Goal: Transaction & Acquisition: Purchase product/service

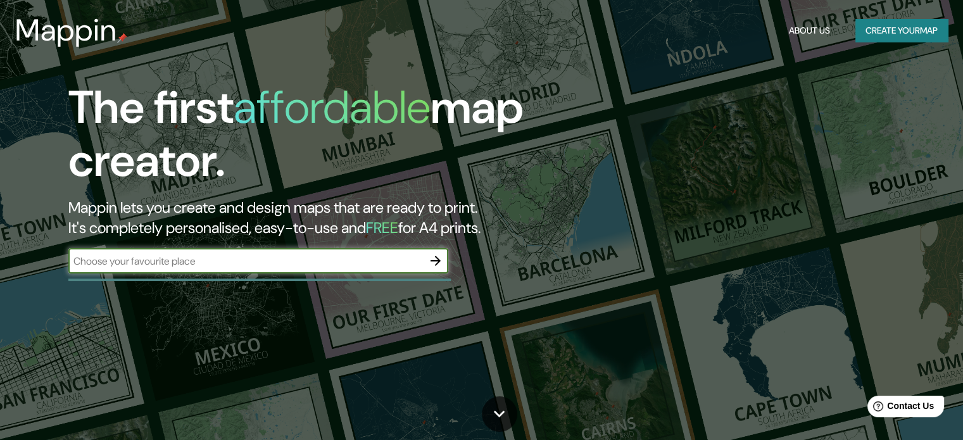
click at [319, 270] on div "​" at bounding box center [258, 260] width 380 height 25
type input "[GEOGRAPHIC_DATA]"
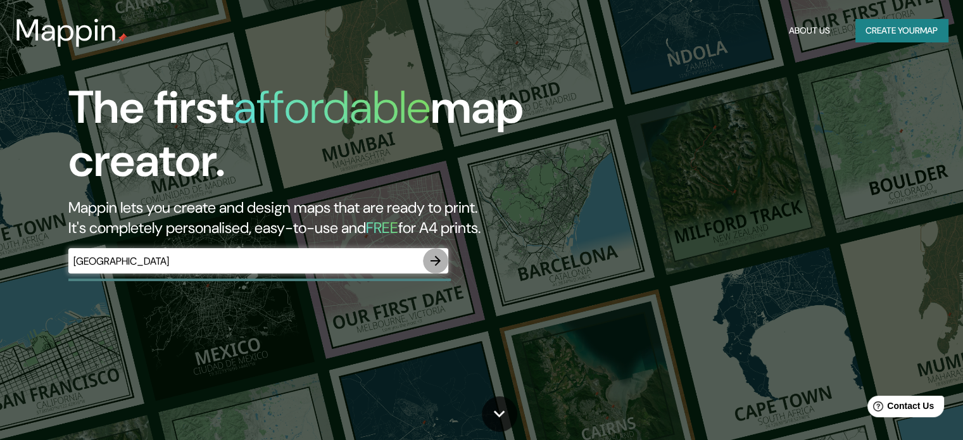
click at [428, 261] on icon "button" at bounding box center [435, 260] width 15 height 15
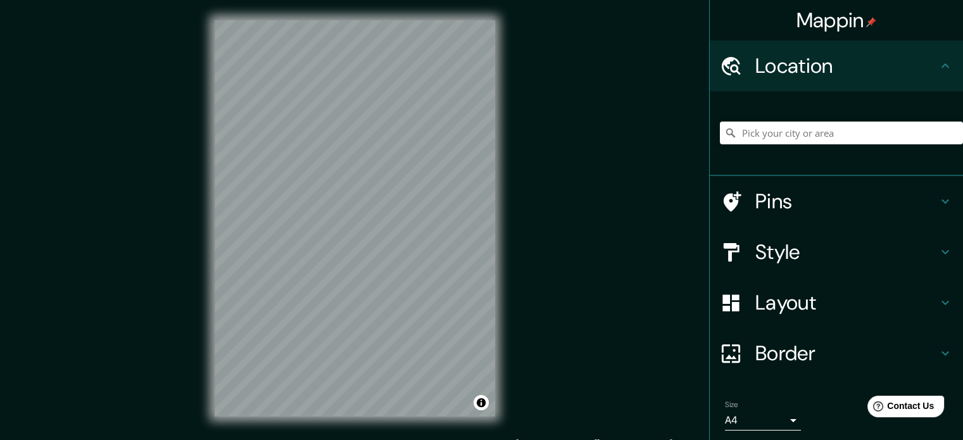
click at [208, 410] on div "© Mapbox © OpenStreetMap Improve this map" at bounding box center [354, 218] width 321 height 437
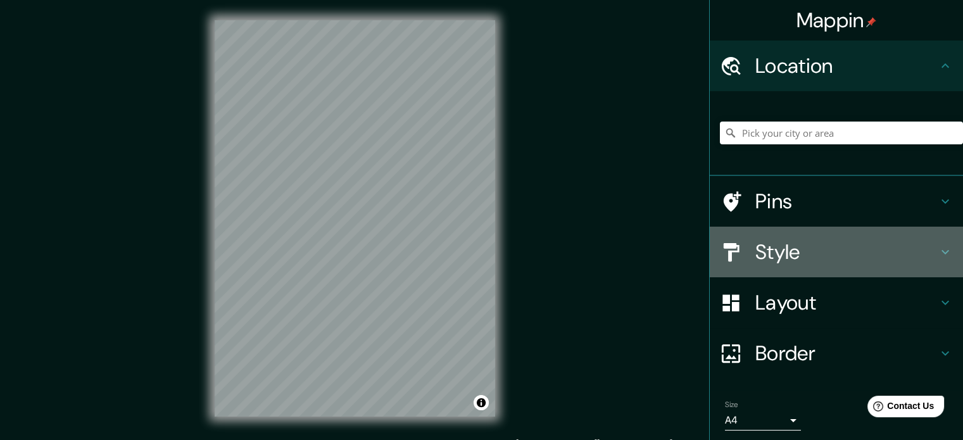
click at [829, 258] on h4 "Style" at bounding box center [846, 251] width 182 height 25
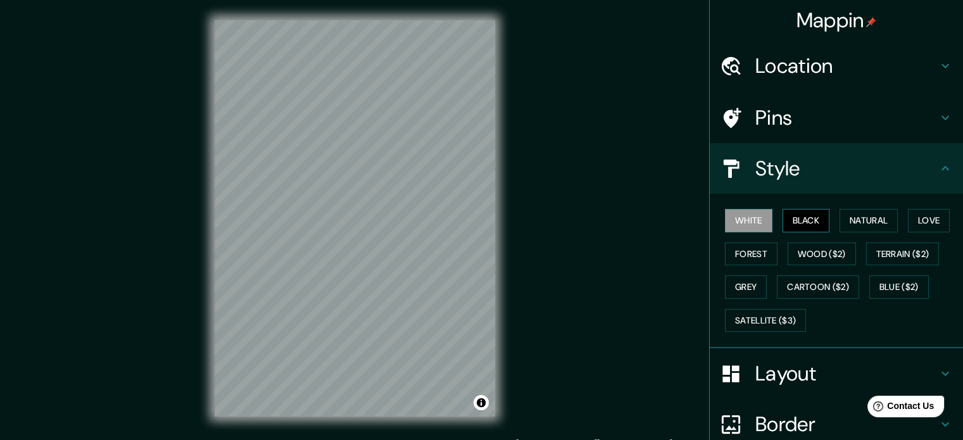
click at [796, 217] on button "Black" at bounding box center [805, 220] width 47 height 23
click at [854, 227] on button "Natural" at bounding box center [868, 220] width 58 height 23
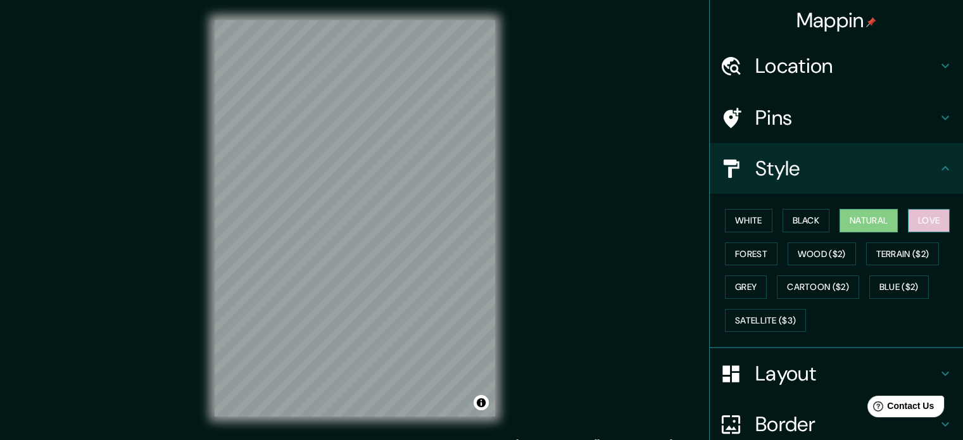
click at [908, 213] on button "Love" at bounding box center [929, 220] width 42 height 23
click at [732, 257] on button "Forest" at bounding box center [751, 253] width 53 height 23
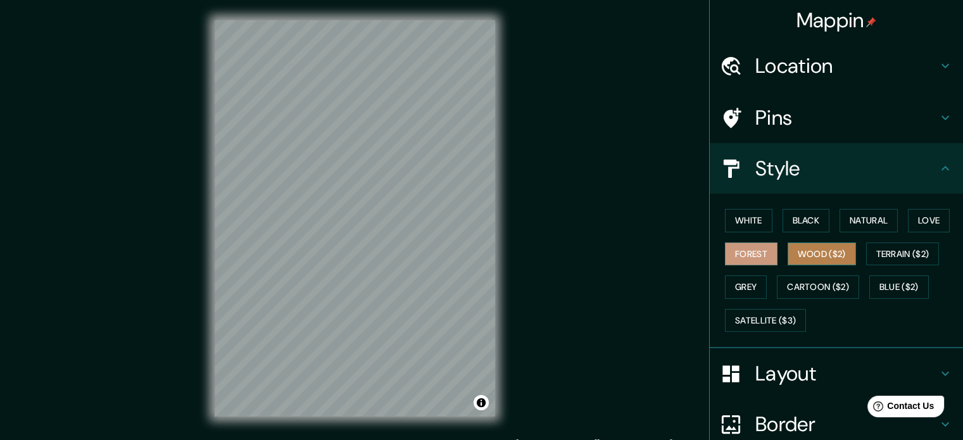
click at [813, 243] on button "Wood ($2)" at bounding box center [822, 253] width 68 height 23
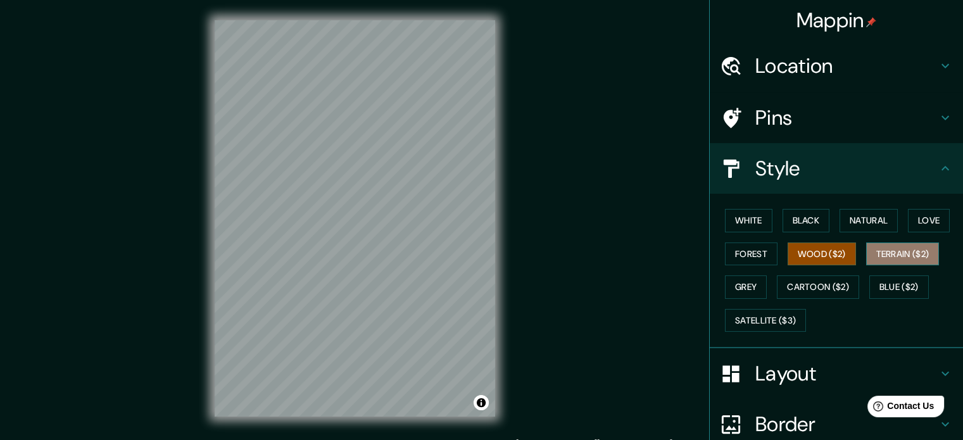
click at [907, 248] on button "Terrain ($2)" at bounding box center [902, 253] width 73 height 23
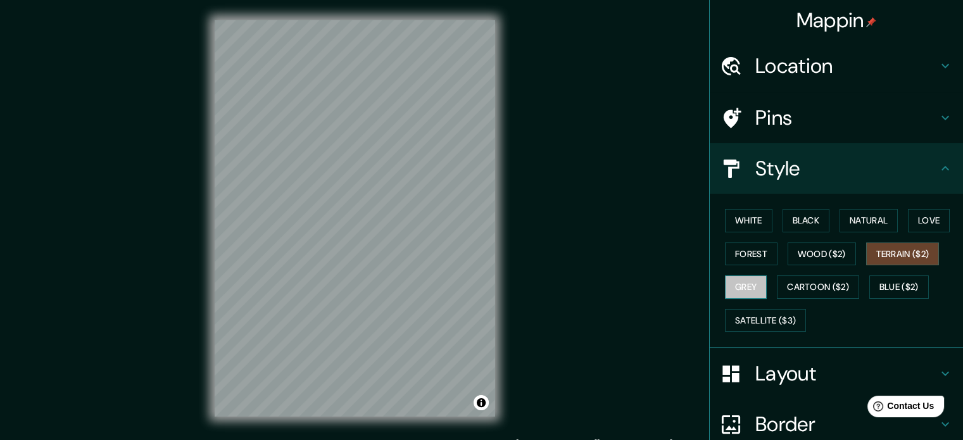
click at [726, 287] on button "Grey" at bounding box center [746, 286] width 42 height 23
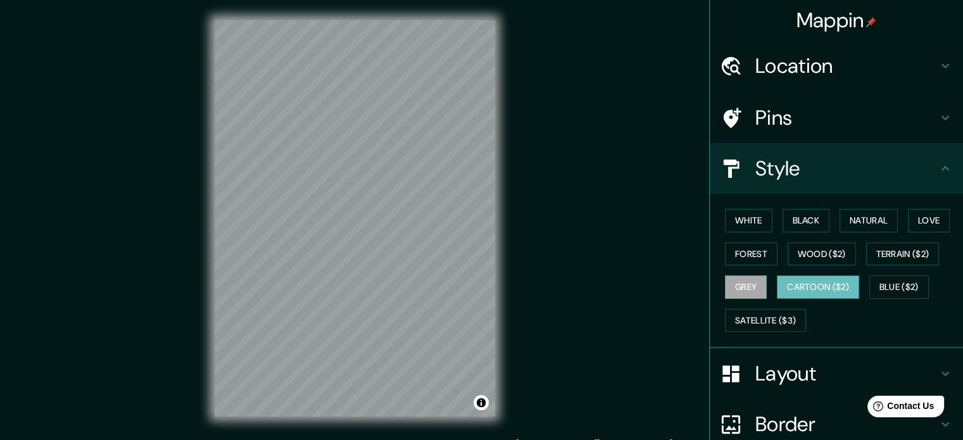
click at [801, 280] on button "Cartoon ($2)" at bounding box center [818, 286] width 82 height 23
click at [908, 291] on button "Blue ($2)" at bounding box center [899, 286] width 60 height 23
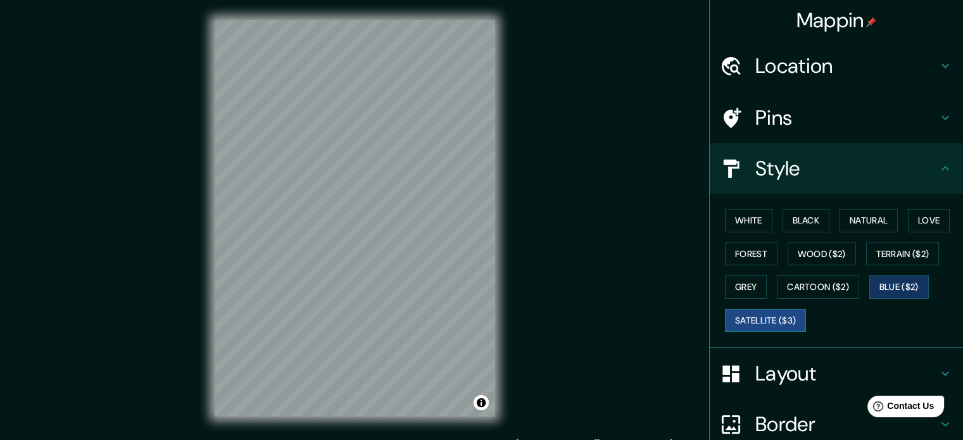
click at [752, 325] on button "Satellite ($3)" at bounding box center [765, 320] width 81 height 23
click at [805, 291] on button "Cartoon ($2)" at bounding box center [818, 286] width 82 height 23
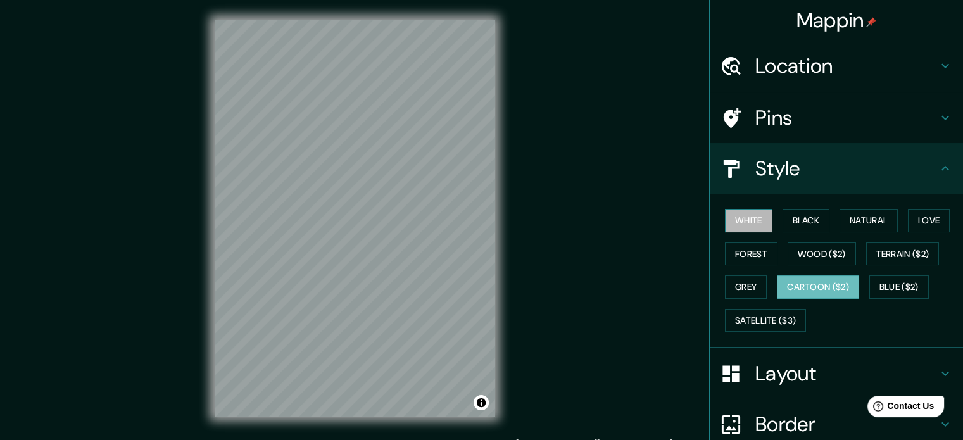
click at [750, 225] on button "White" at bounding box center [748, 220] width 47 height 23
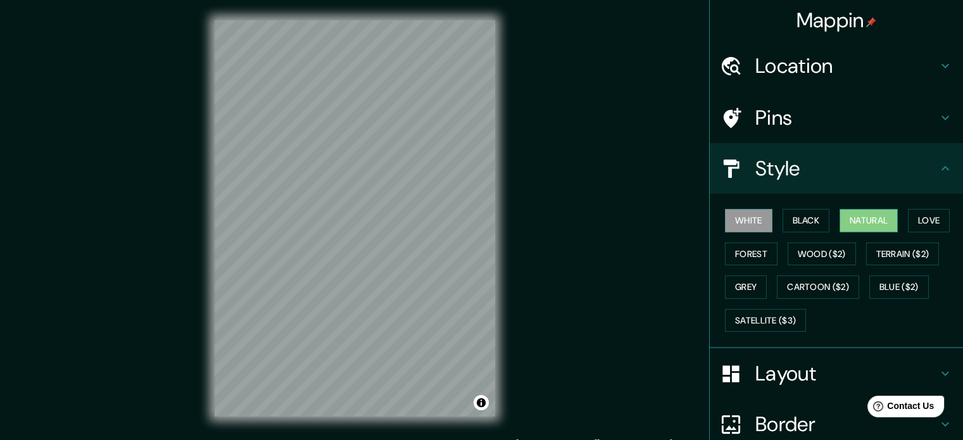
click at [866, 216] on button "Natural" at bounding box center [868, 220] width 58 height 23
click at [729, 225] on button "White" at bounding box center [748, 220] width 47 height 23
click at [808, 292] on button "Cartoon ($2)" at bounding box center [818, 286] width 82 height 23
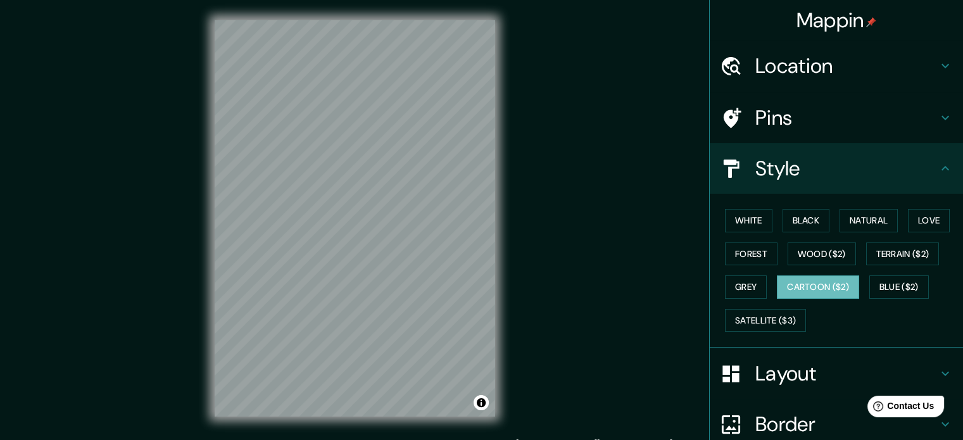
click at [921, 172] on h4 "Style" at bounding box center [846, 168] width 182 height 25
click at [941, 168] on icon at bounding box center [945, 168] width 15 height 15
click at [619, 294] on div "Mappin Location Pins Style White Black Natural Love Forest Wood ($2) Terrain ($…" at bounding box center [481, 228] width 963 height 457
drag, startPoint x: 627, startPoint y: 286, endPoint x: 717, endPoint y: 268, distance: 91.8
click at [628, 286] on div "Mappin Location Pins Style White Black Natural Love Forest Wood ($2) Terrain ($…" at bounding box center [481, 228] width 963 height 457
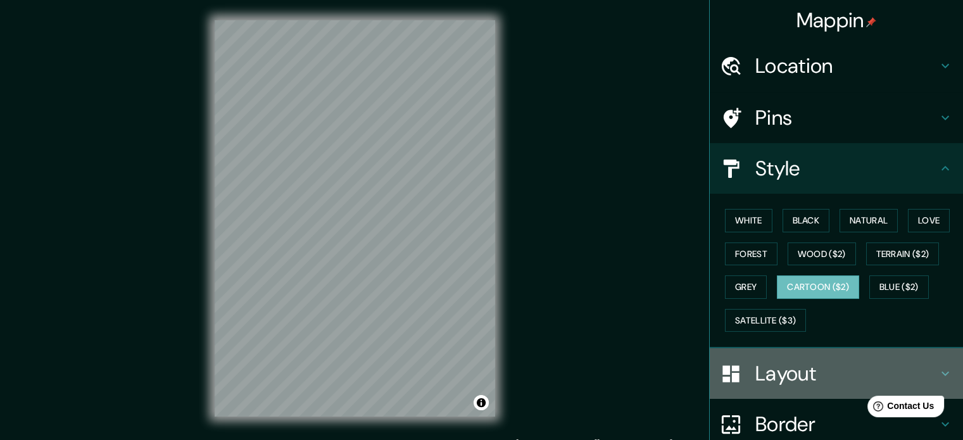
click at [938, 370] on icon at bounding box center [945, 373] width 15 height 15
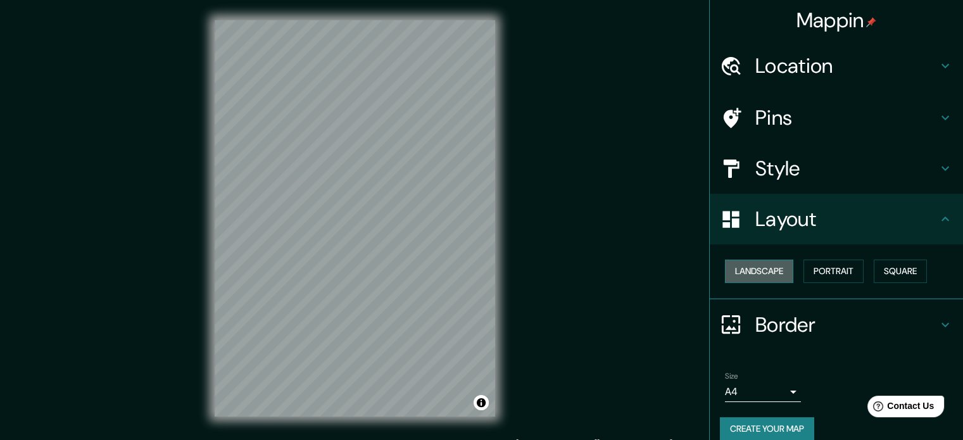
click at [755, 277] on button "Landscape" at bounding box center [759, 271] width 68 height 23
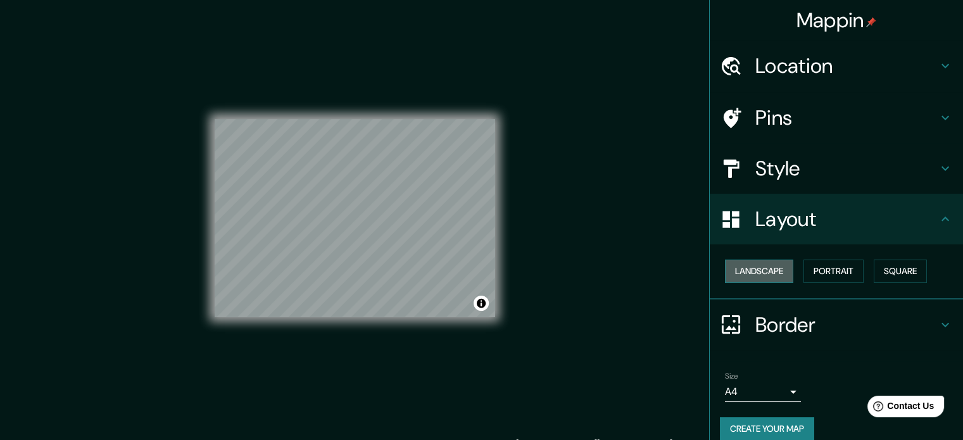
click at [755, 277] on button "Landscape" at bounding box center [759, 271] width 68 height 23
click at [823, 271] on button "Portrait" at bounding box center [833, 271] width 60 height 23
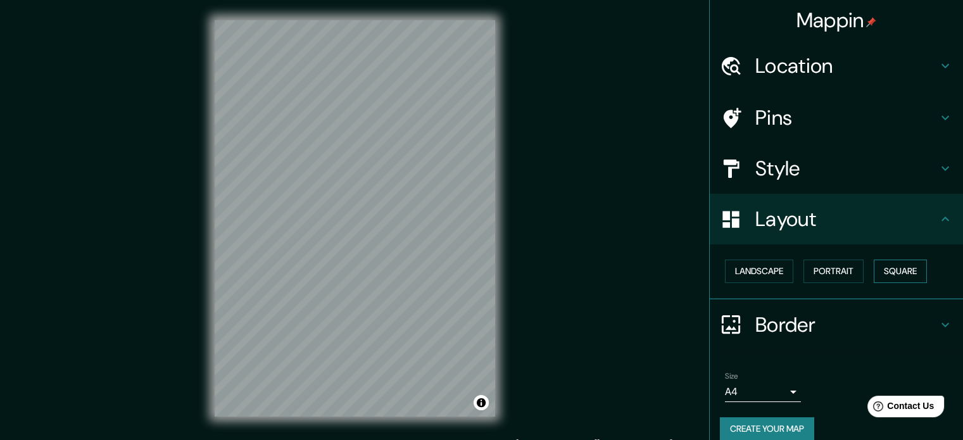
click at [901, 271] on button "Square" at bounding box center [900, 271] width 53 height 23
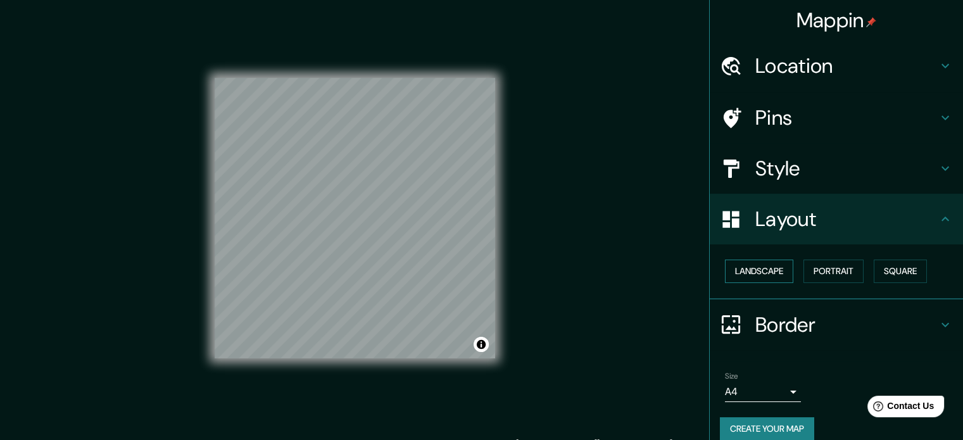
click at [746, 268] on button "Landscape" at bounding box center [759, 271] width 68 height 23
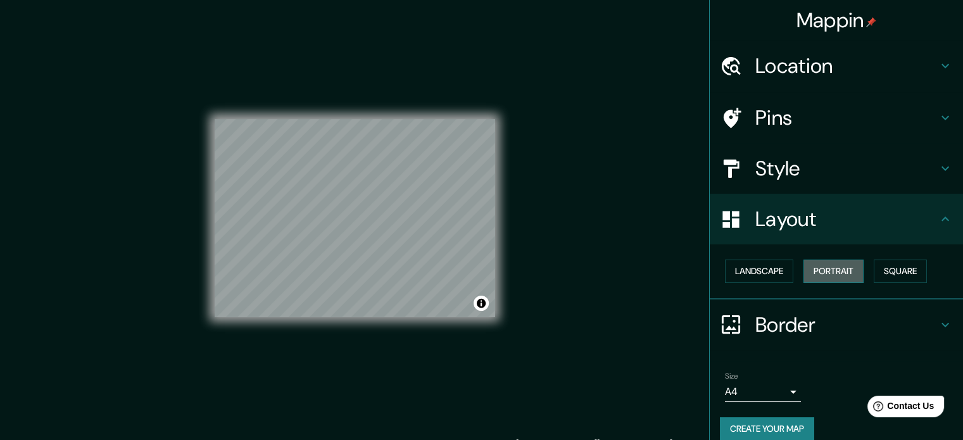
click at [812, 270] on button "Portrait" at bounding box center [833, 271] width 60 height 23
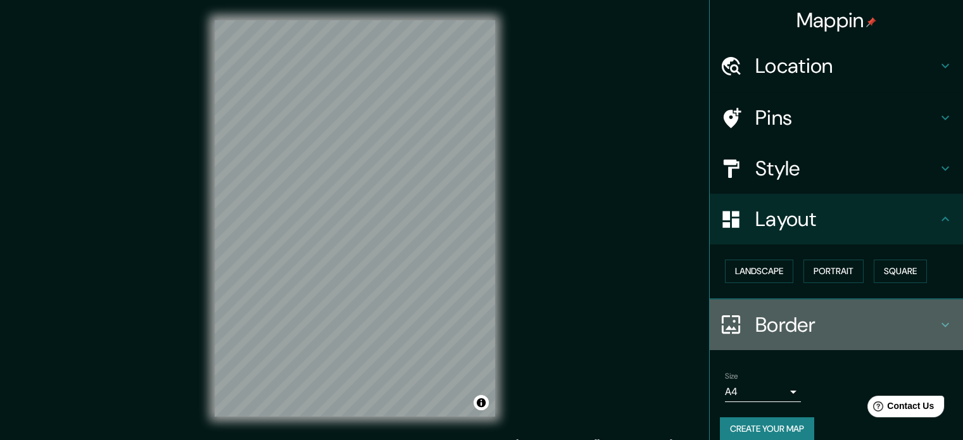
click at [924, 321] on h4 "Border" at bounding box center [846, 324] width 182 height 25
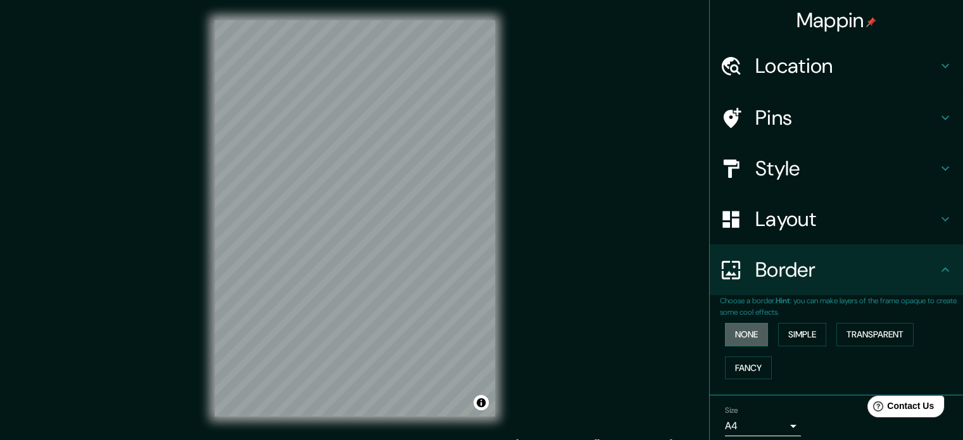
click at [743, 331] on button "None" at bounding box center [746, 334] width 43 height 23
click at [803, 331] on button "Simple" at bounding box center [802, 334] width 48 height 23
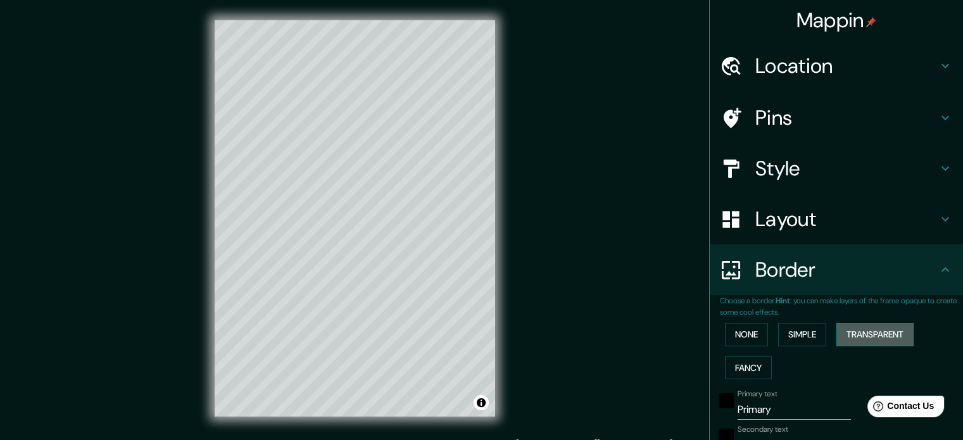
click at [860, 331] on button "Transparent" at bounding box center [874, 334] width 77 height 23
click at [727, 369] on button "Fancy" at bounding box center [748, 367] width 47 height 23
click at [738, 337] on button "None" at bounding box center [746, 334] width 43 height 23
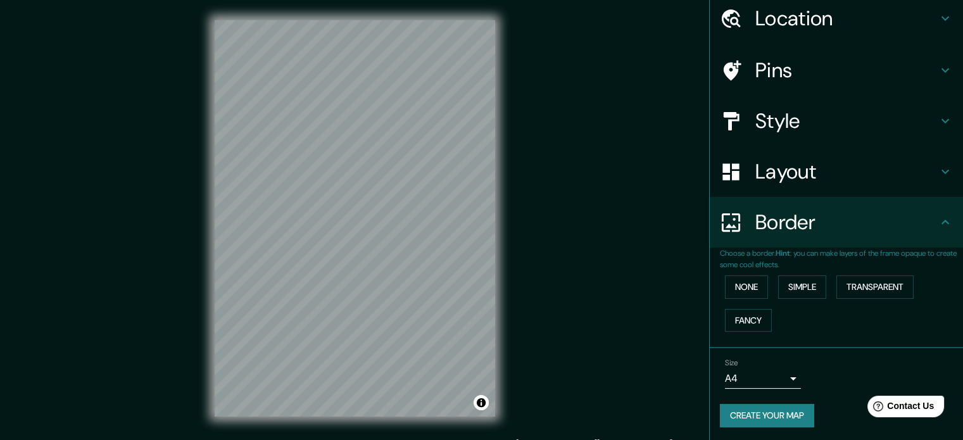
scroll to position [48, 0]
click at [939, 220] on icon at bounding box center [945, 221] width 15 height 15
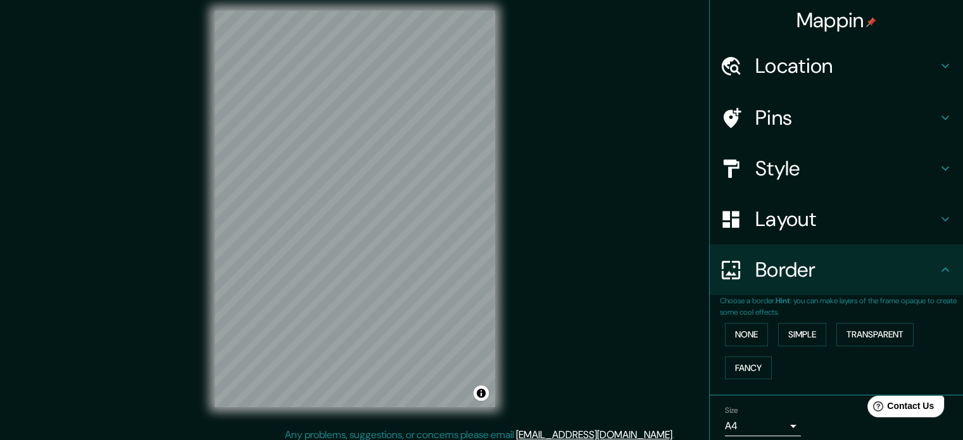
scroll to position [0, 0]
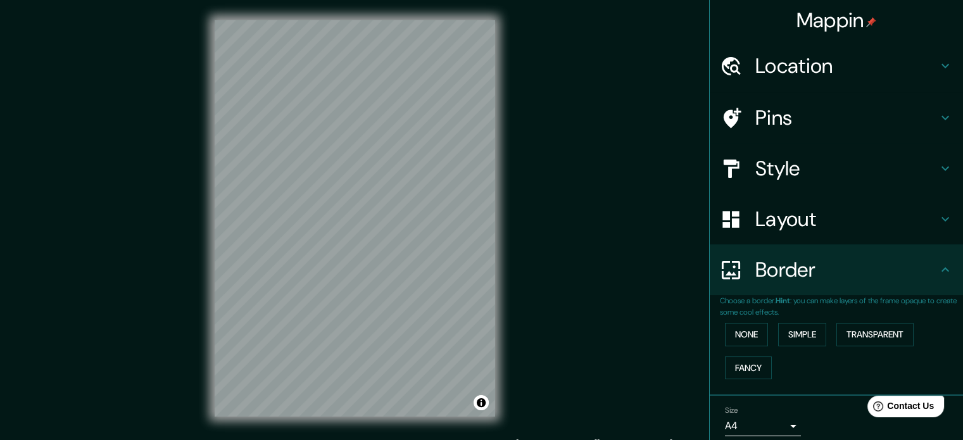
click at [803, 125] on h4 "Pins" at bounding box center [846, 117] width 182 height 25
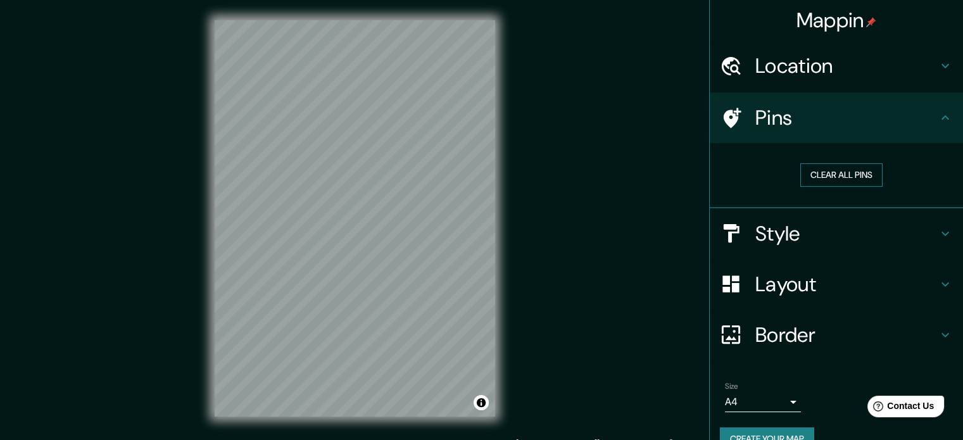
click at [828, 173] on button "Clear all pins" at bounding box center [841, 174] width 82 height 23
click at [799, 118] on h4 "Pins" at bounding box center [846, 117] width 182 height 25
click at [808, 169] on button "Clear all pins" at bounding box center [841, 174] width 82 height 23
click at [827, 168] on button "Clear all pins" at bounding box center [841, 174] width 82 height 23
click at [788, 244] on h4 "Style" at bounding box center [846, 233] width 182 height 25
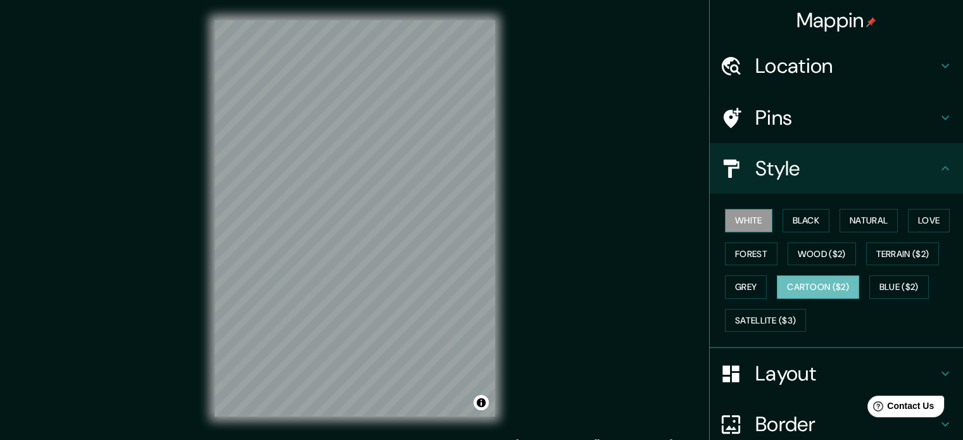
click at [738, 227] on button "White" at bounding box center [748, 220] width 47 height 23
click at [805, 220] on button "Black" at bounding box center [805, 220] width 47 height 23
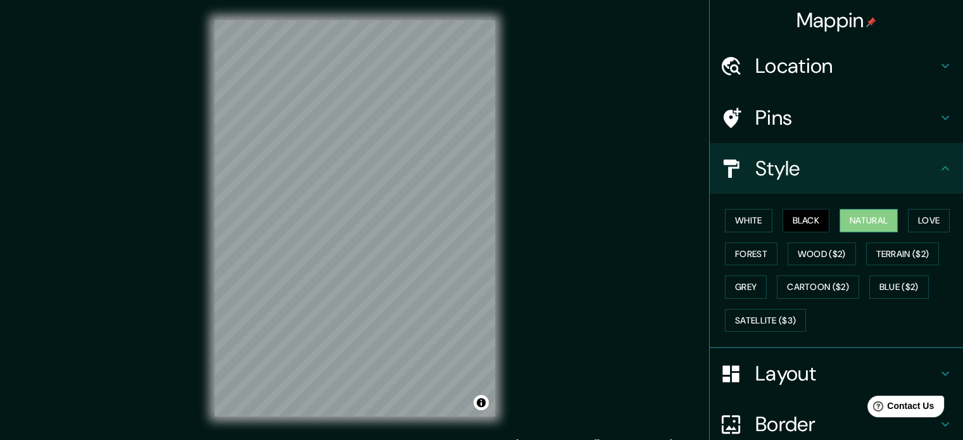
click at [840, 222] on button "Natural" at bounding box center [868, 220] width 58 height 23
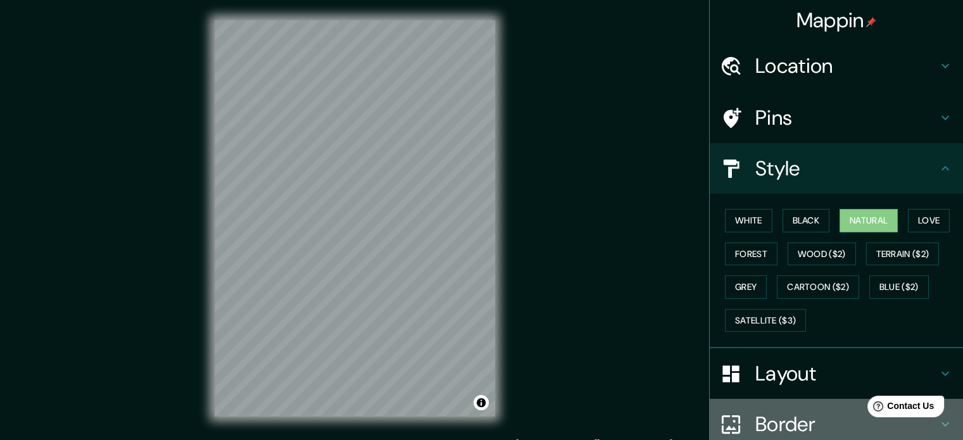
click at [795, 414] on h4 "Border" at bounding box center [846, 423] width 182 height 25
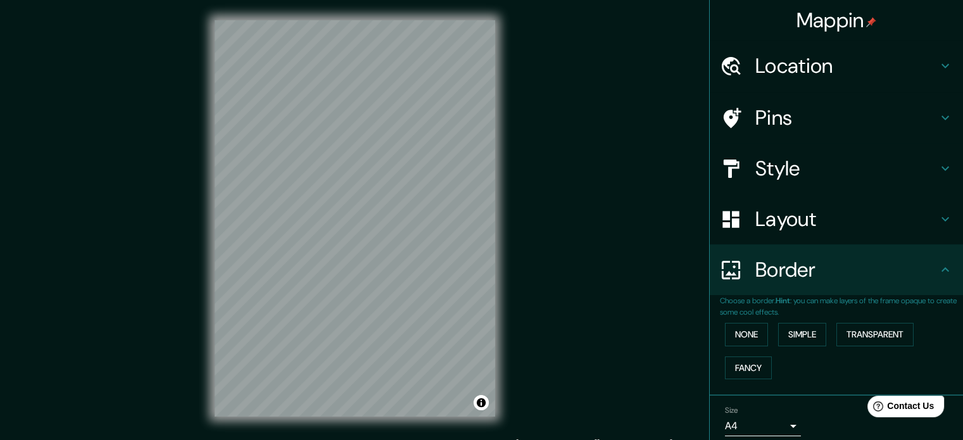
click at [790, 215] on h4 "Layout" at bounding box center [846, 218] width 182 height 25
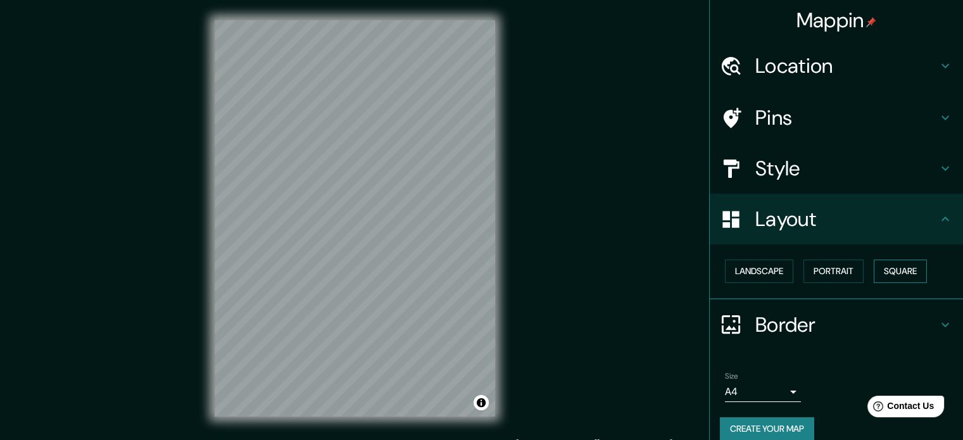
click at [896, 271] on button "Square" at bounding box center [900, 271] width 53 height 23
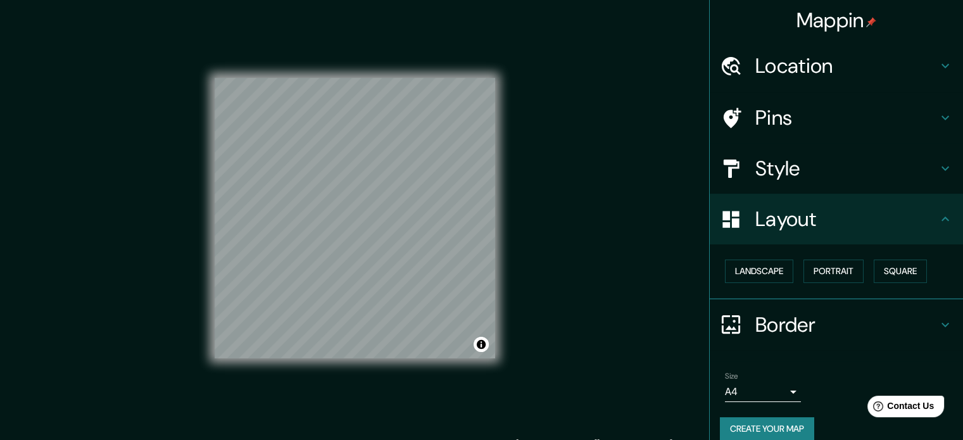
click at [636, 204] on div "Mappin Location Pins Style Layout Landscape Portrait Square Border Choose a bor…" at bounding box center [481, 228] width 963 height 457
click at [582, 184] on div "Mappin Location Pins Style Layout Landscape Portrait Square Border Choose a bor…" at bounding box center [481, 228] width 963 height 457
